Goal: Task Accomplishment & Management: Manage account settings

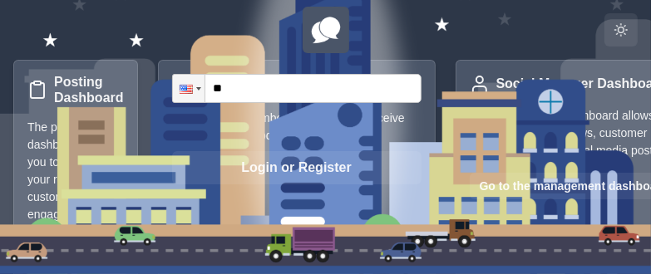
click at [244, 85] on input "**" at bounding box center [296, 88] width 249 height 29
type input "**********"
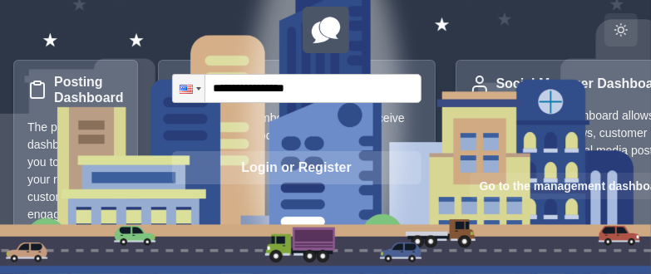
click at [281, 167] on button "Login or Register" at bounding box center [296, 167] width 249 height 33
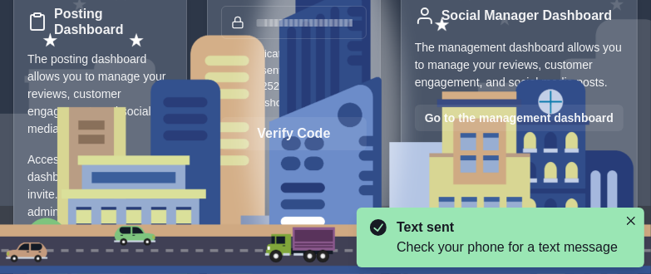
scroll to position [83, 0]
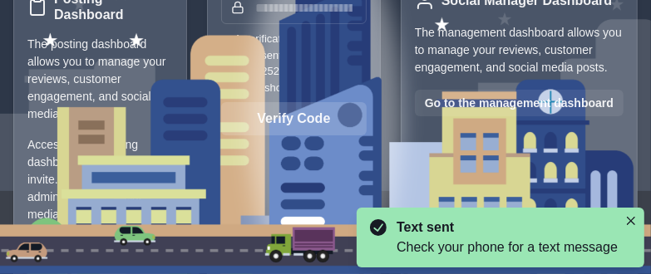
click at [322, 105] on button "Verify Code" at bounding box center [293, 118] width 145 height 33
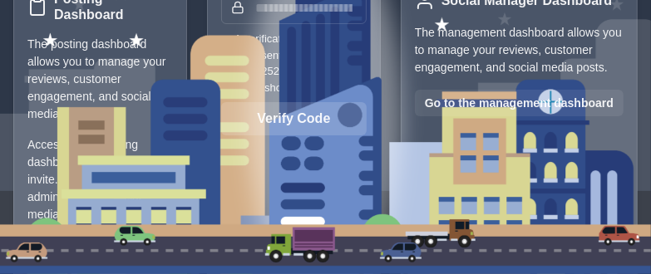
click at [322, 104] on button "Verify Code" at bounding box center [293, 118] width 145 height 33
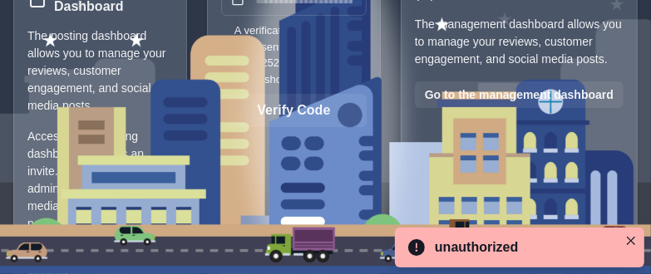
scroll to position [65, 0]
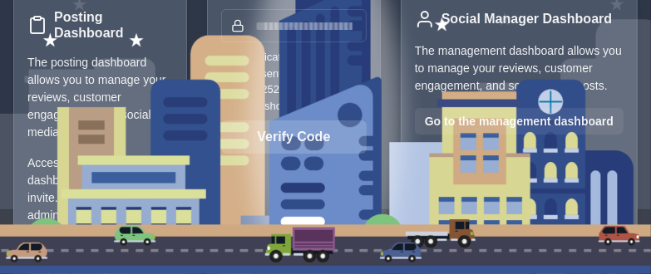
click at [298, 121] on button "Verify Code" at bounding box center [293, 137] width 145 height 33
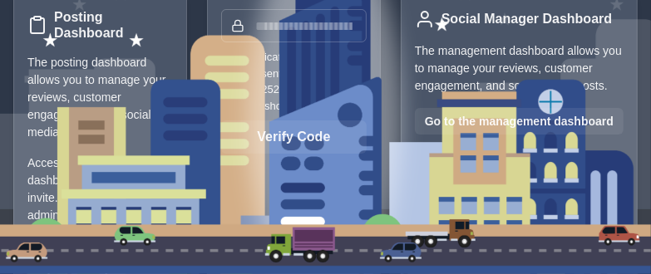
click at [324, 29] on input "text" at bounding box center [293, 25] width 145 height 33
type input "******"
click at [221, 121] on button "Verify Code" at bounding box center [293, 137] width 145 height 33
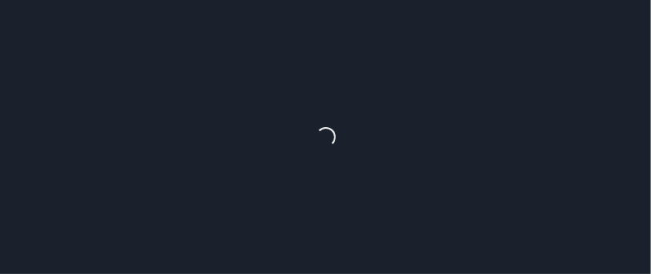
scroll to position [0, 0]
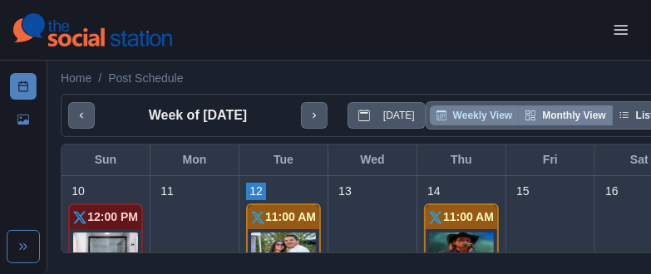
click at [560, 115] on button "Monthly View" at bounding box center [565, 116] width 93 height 20
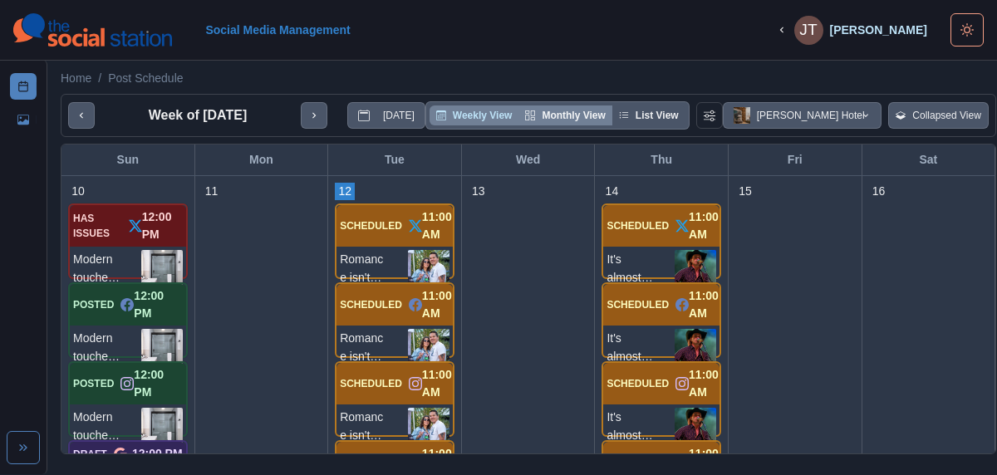
click at [541, 114] on button "Monthly View" at bounding box center [565, 116] width 93 height 20
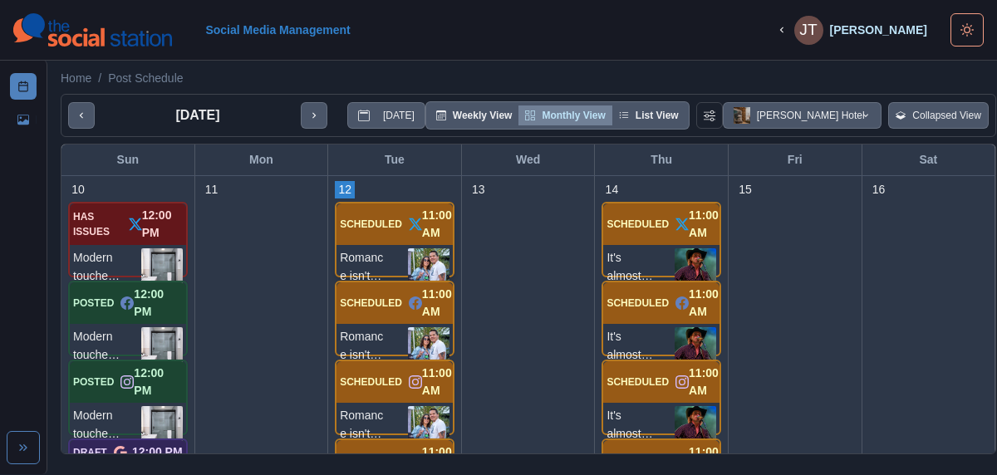
scroll to position [748, 0]
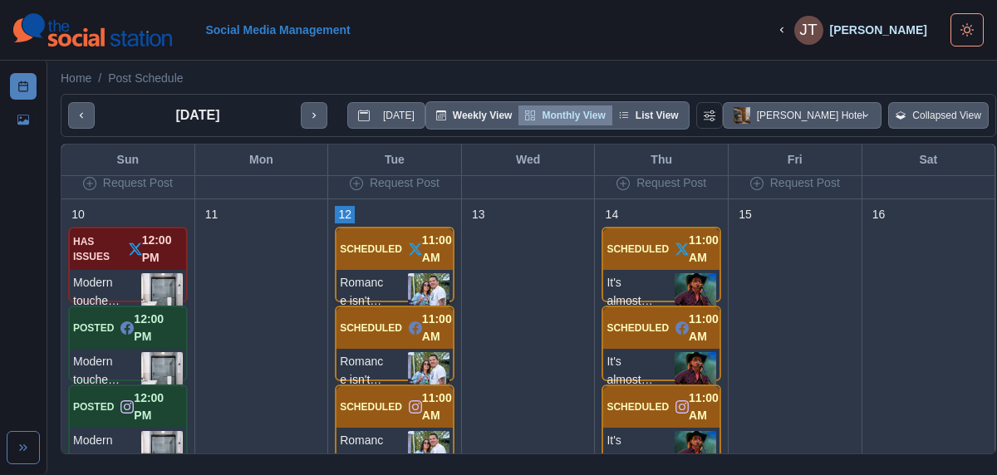
click at [366, 282] on p "Romance isn't just for [DATE]... ❤️ #NationalCouplesDay will be here in less th…" at bounding box center [374, 294] width 68 height 42
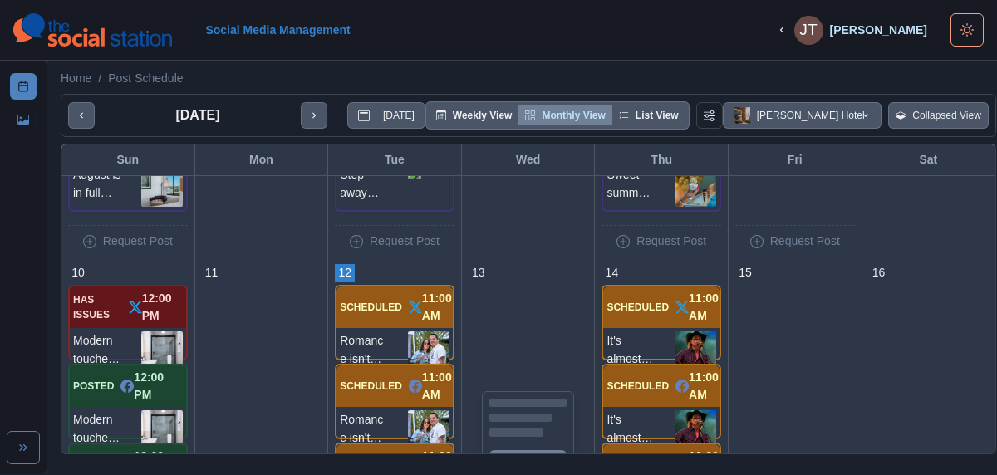
scroll to position [773, 0]
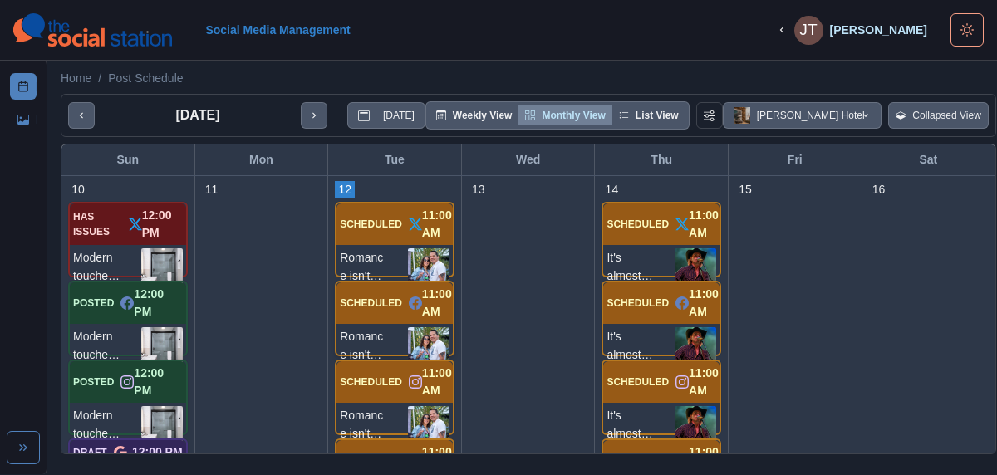
click at [391, 342] on p "Romance isn't just for [DATE]... ❤️ #NationalCouplesDay will be here in less th…" at bounding box center [374, 348] width 68 height 42
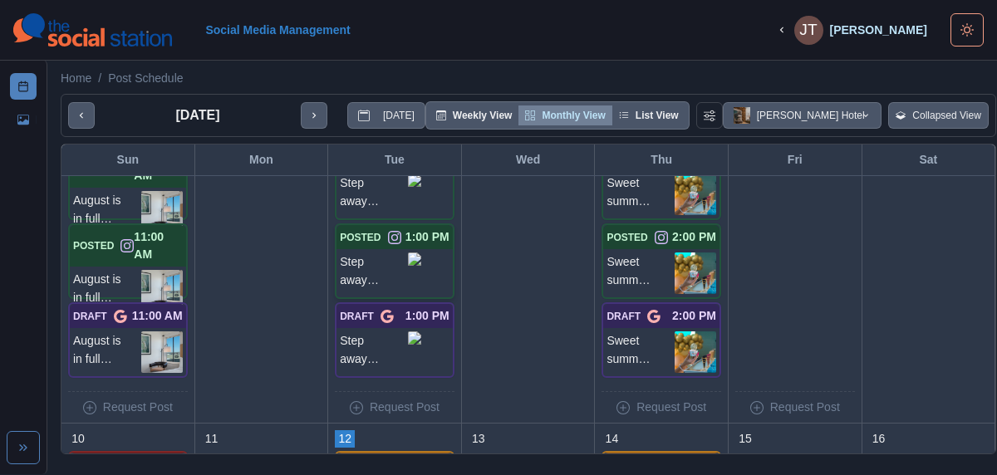
scroll to position [441, 0]
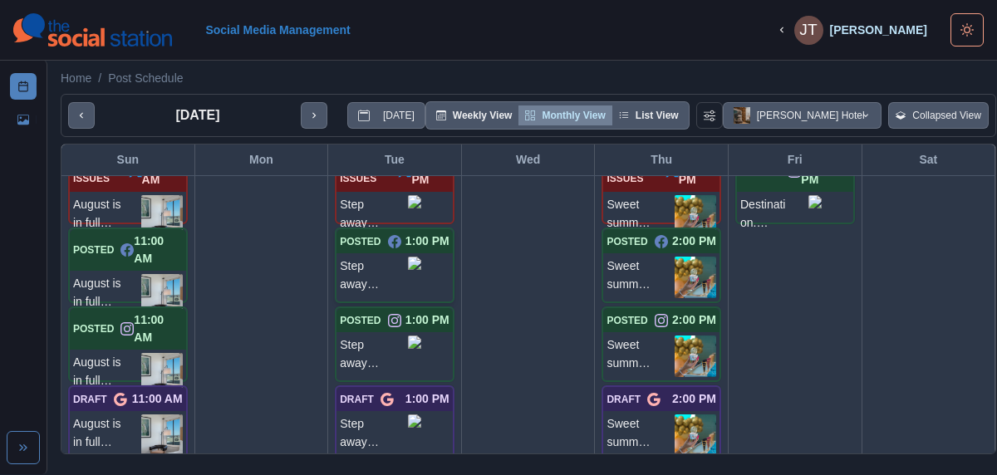
click at [366, 272] on p "Step away from the screens, breathe deep, and leave feeling more present than e…" at bounding box center [374, 275] width 68 height 37
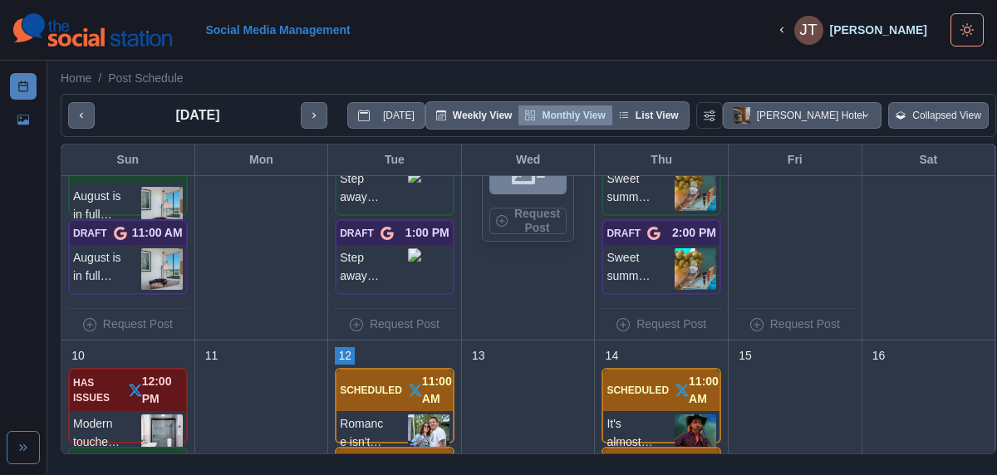
scroll to position [773, 0]
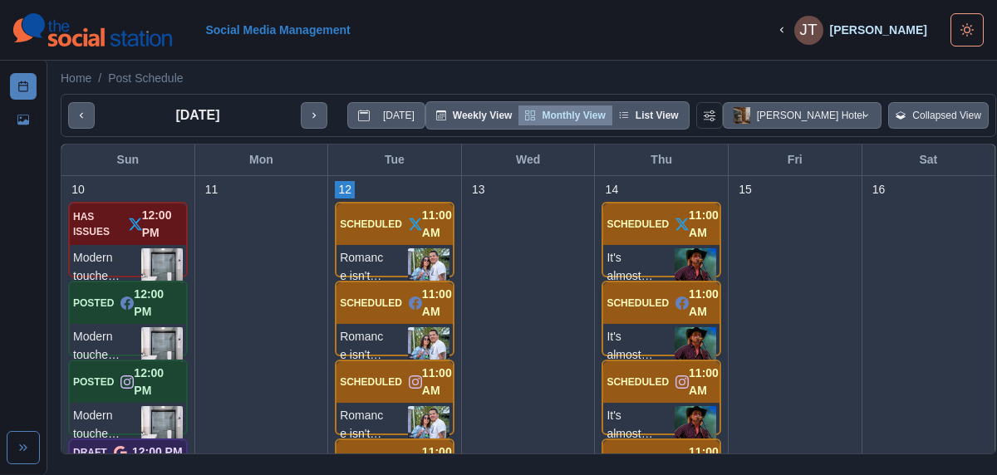
click at [644, 341] on p "It's almost [DATE], and you know what that means... 🎶 [DATE], [DATE], you can e…" at bounding box center [641, 348] width 68 height 42
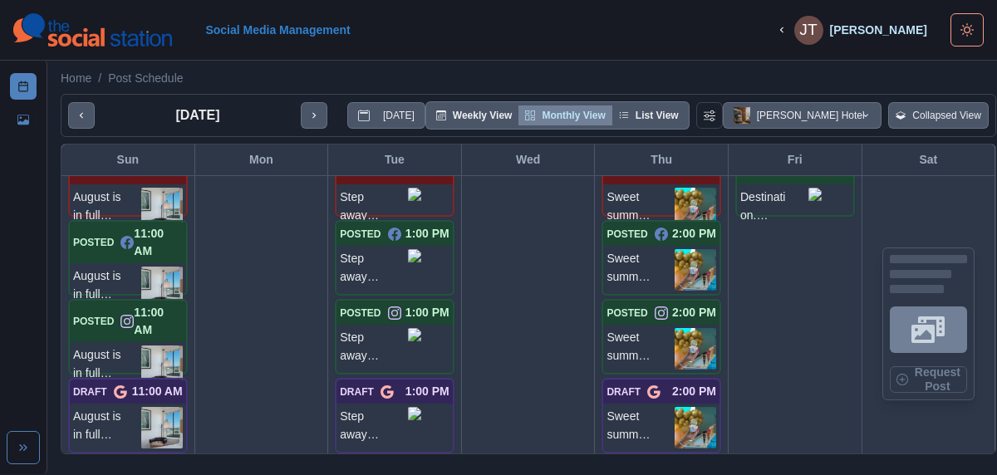
scroll to position [357, 0]
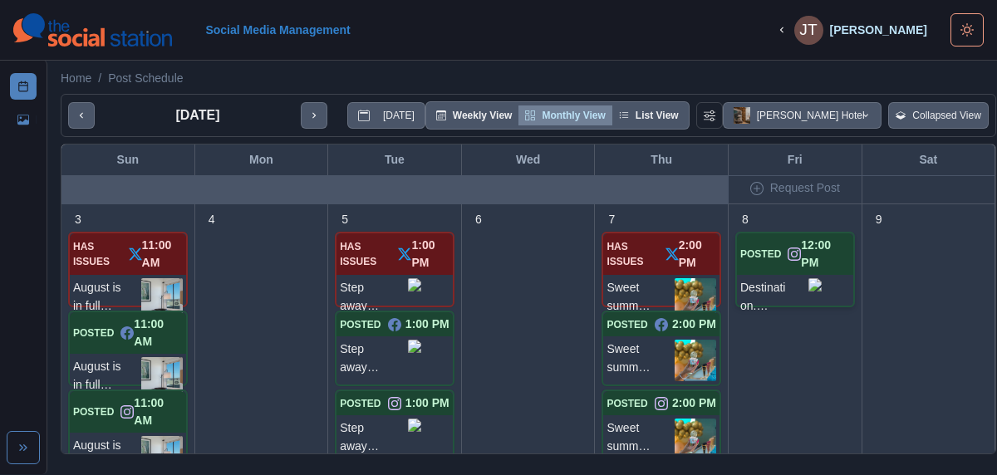
click at [759, 292] on p "Destination. Dining. Entertainment. [GEOGRAPHIC_DATA]. Experience the best of […" at bounding box center [775, 296] width 68 height 37
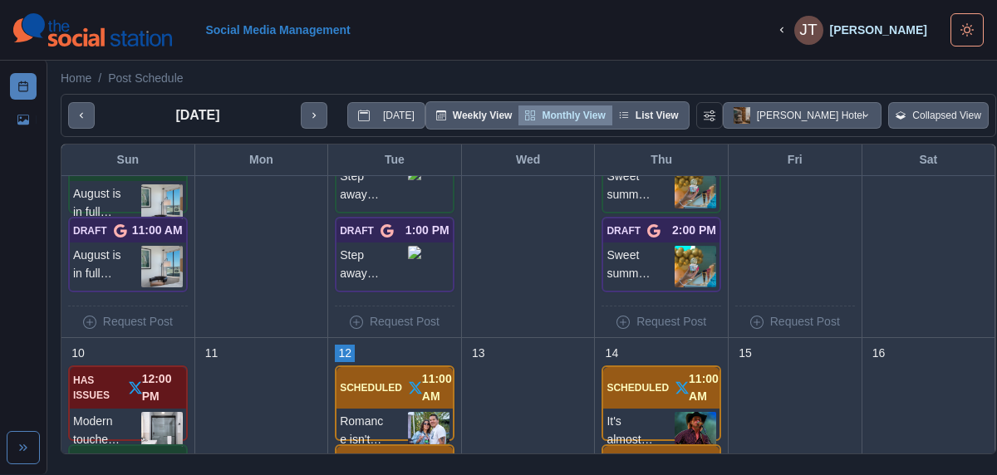
scroll to position [607, 0]
